Goal: Information Seeking & Learning: Understand process/instructions

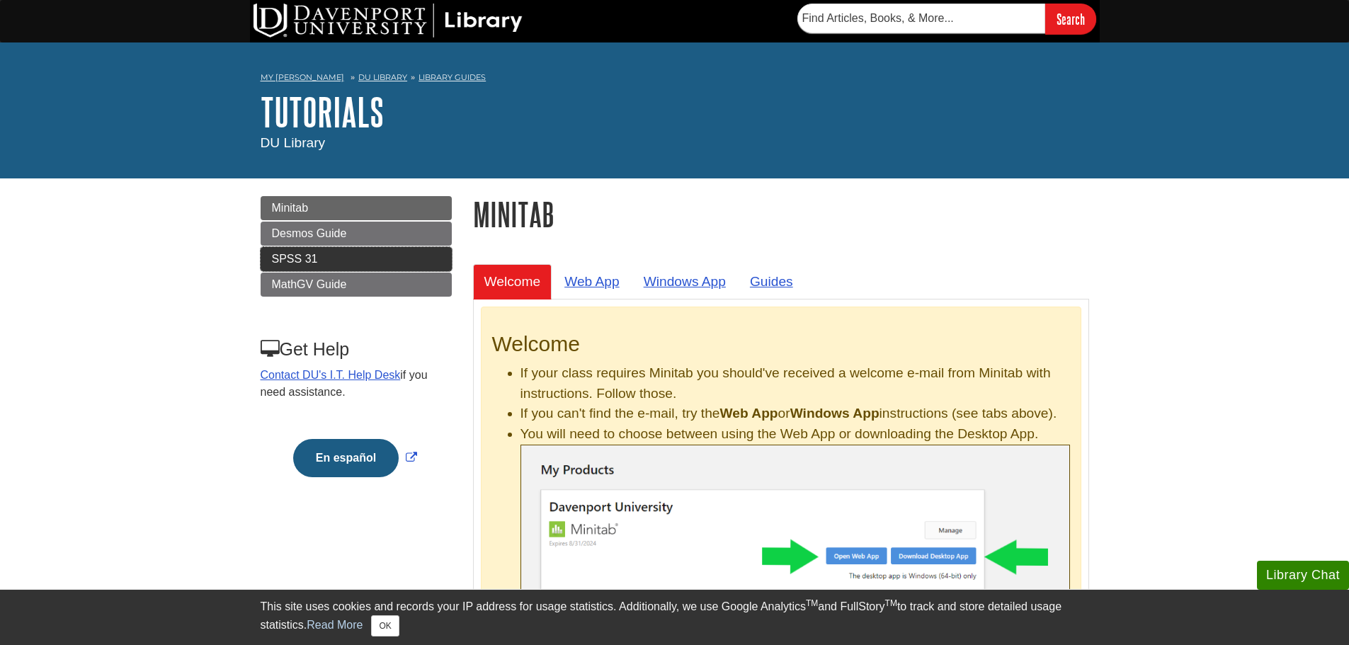
click at [326, 253] on link "SPSS 31" at bounding box center [356, 259] width 191 height 24
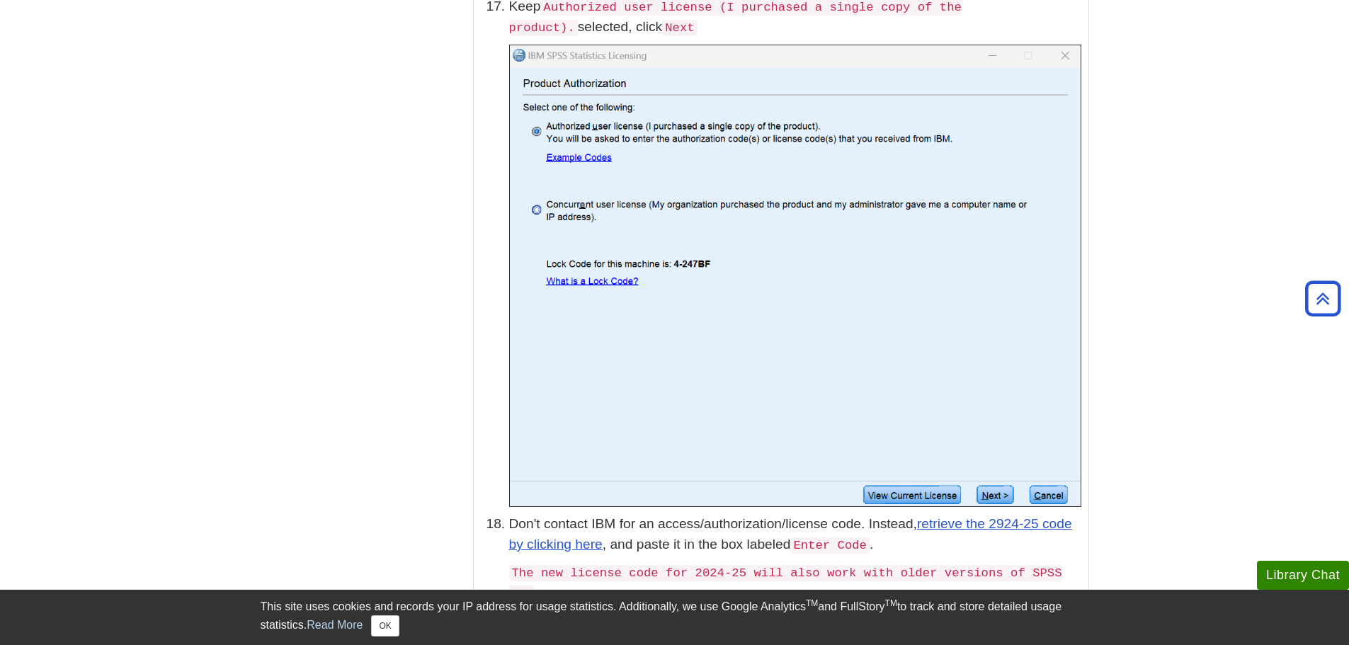
scroll to position [4390, 0]
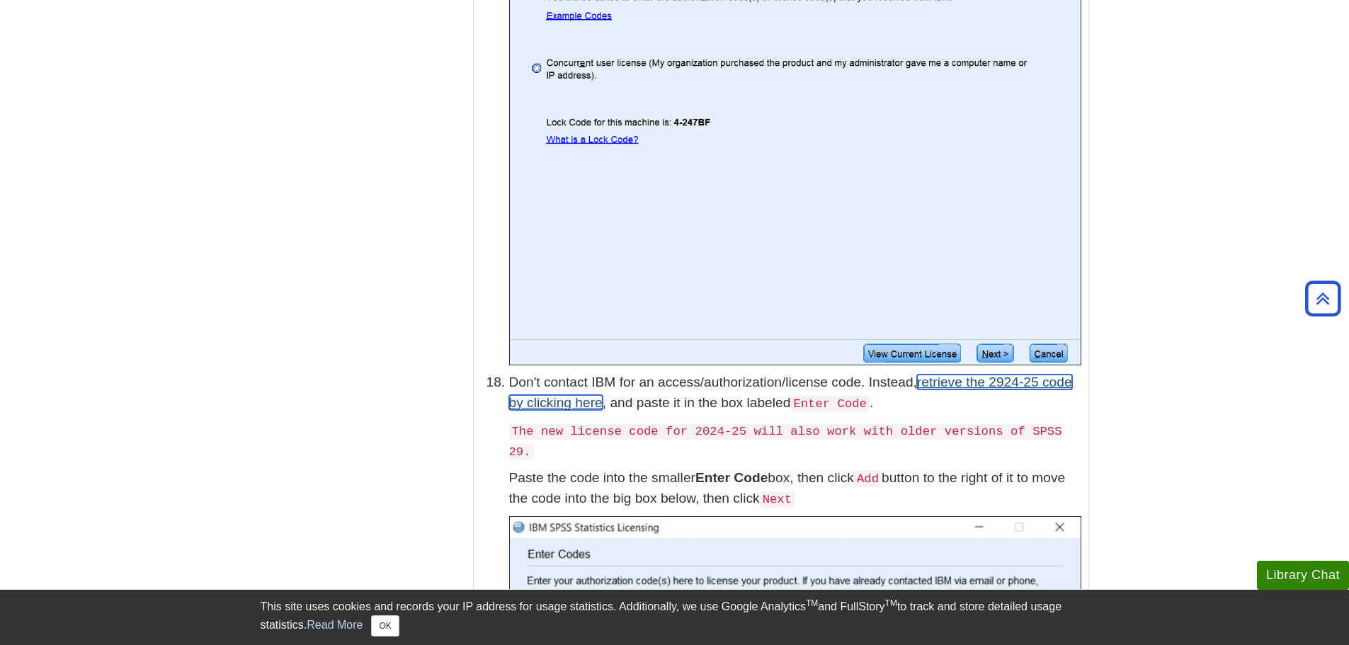
click at [950, 382] on link "retrieve the 2924-25 code by clicking here" at bounding box center [790, 392] width 563 height 35
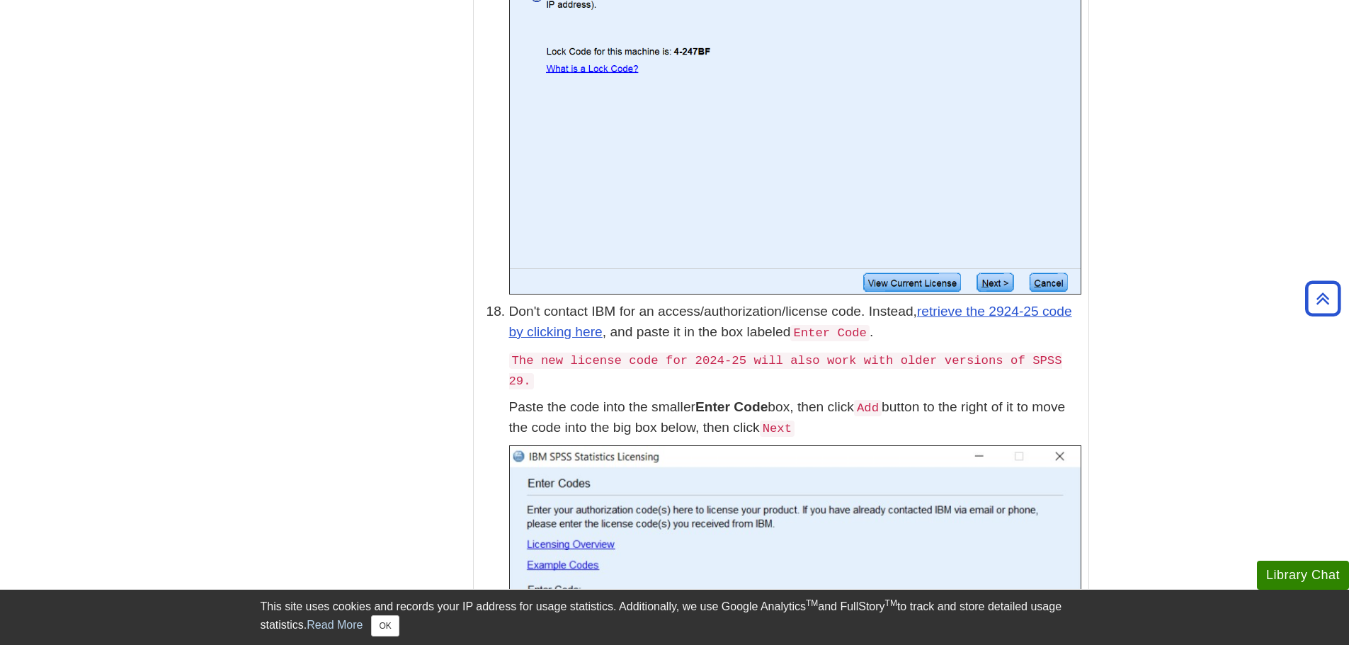
scroll to position [4531, 0]
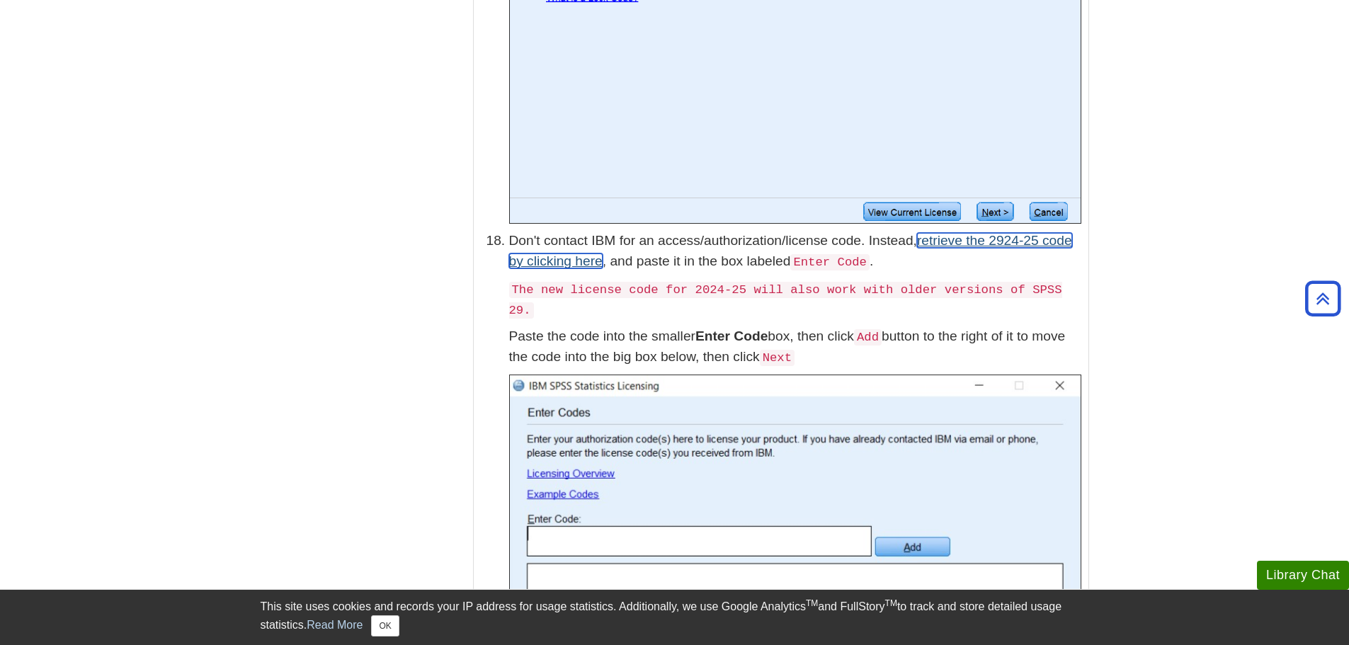
click at [960, 234] on link "retrieve the 2924-25 code by clicking here" at bounding box center [790, 250] width 563 height 35
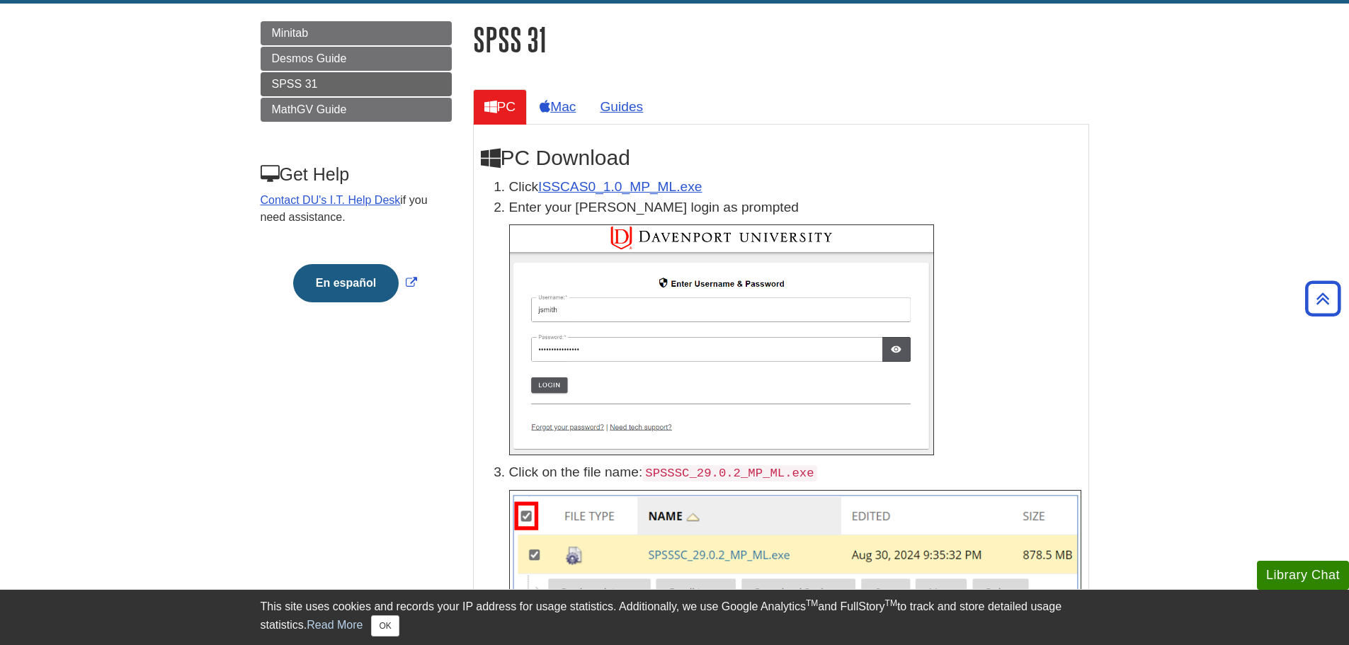
scroll to position [0, 0]
